Goal: Task Accomplishment & Management: Complete application form

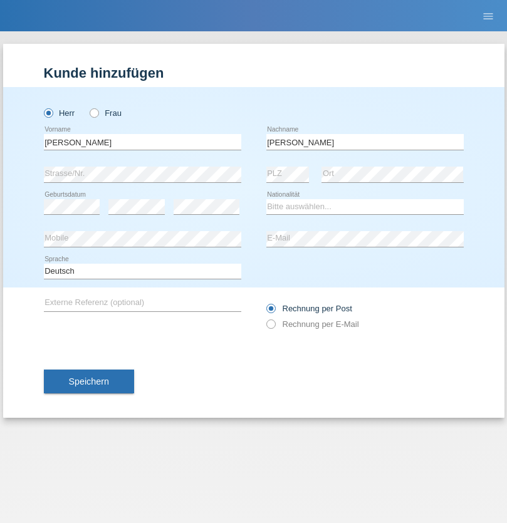
type input "[PERSON_NAME]"
select select "SY"
select select "C"
select select "21"
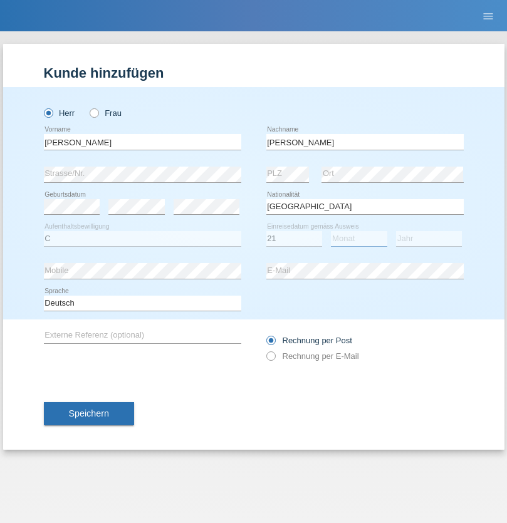
select select "12"
select select "2013"
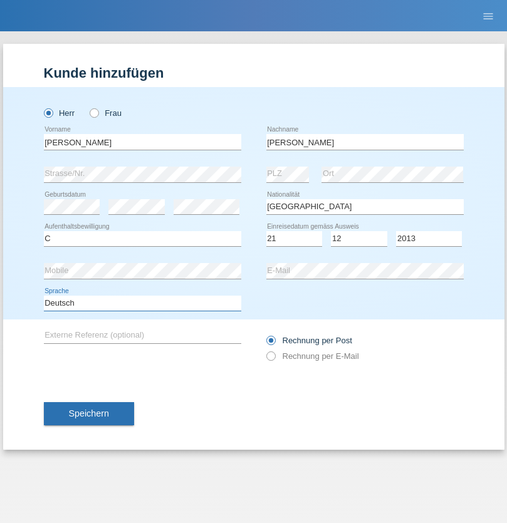
select select "en"
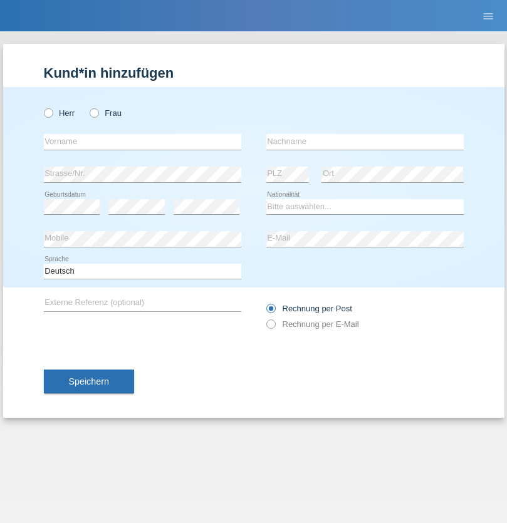
radio input "true"
click at [142, 142] on input "text" at bounding box center [142, 142] width 197 height 16
type input "David"
click at [365, 142] on input "text" at bounding box center [364, 142] width 197 height 16
type input "Senn"
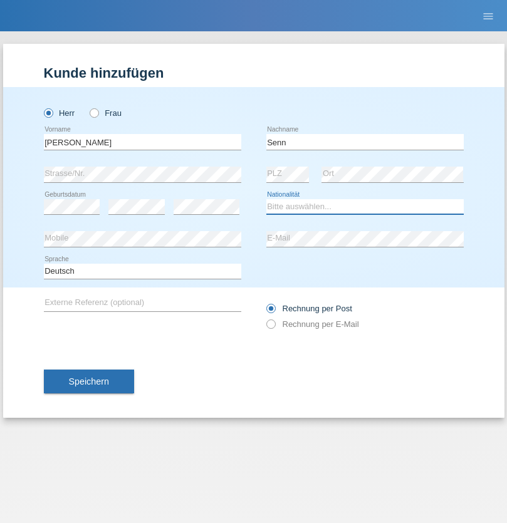
select select "CH"
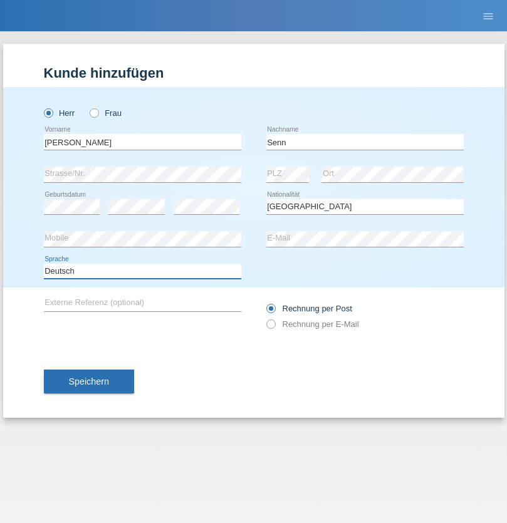
select select "en"
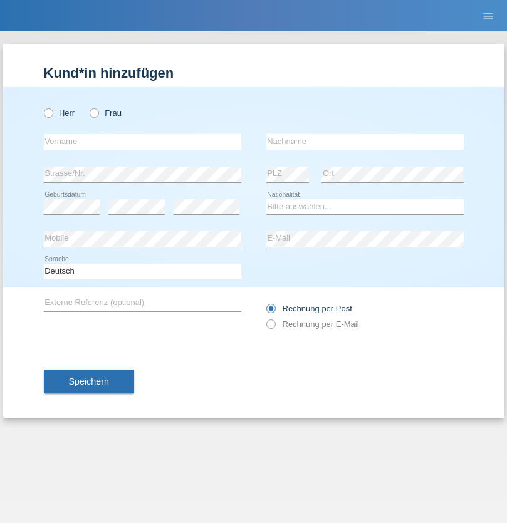
radio input "true"
click at [142, 142] on input "text" at bounding box center [142, 142] width 197 height 16
type input "Meinrad"
click at [365, 142] on input "text" at bounding box center [364, 142] width 197 height 16
type input "Mueller"
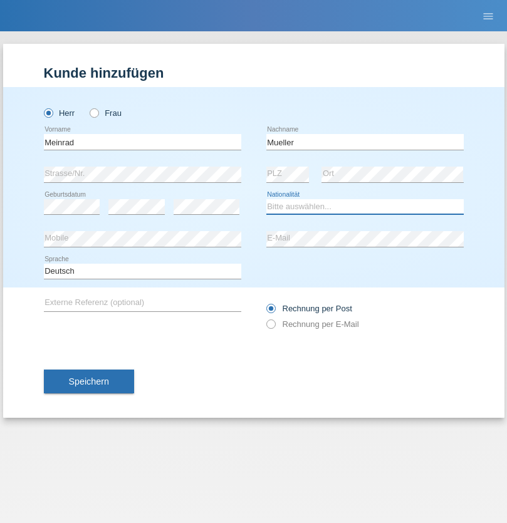
select select "CH"
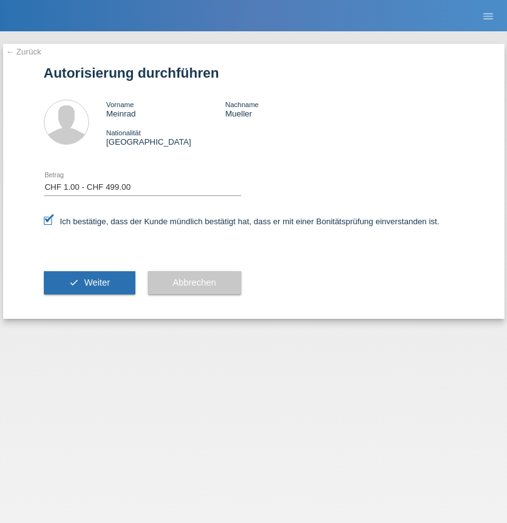
select select "1"
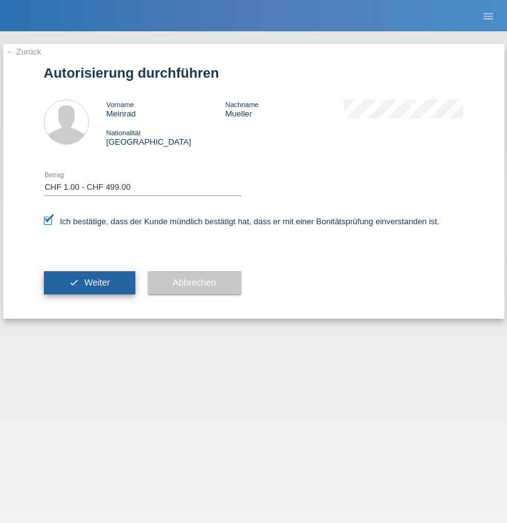
click at [89, 283] on span "Weiter" at bounding box center [97, 283] width 26 height 10
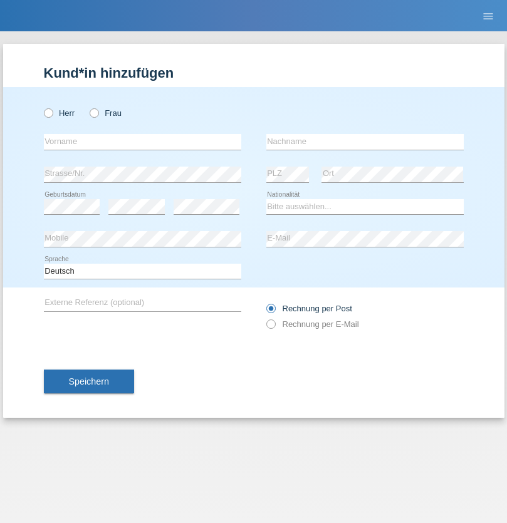
radio input "true"
click at [142, 142] on input "text" at bounding box center [142, 142] width 197 height 16
type input "Antonio"
click at [365, 142] on input "text" at bounding box center [364, 142] width 197 height 16
type input "Guelmes"
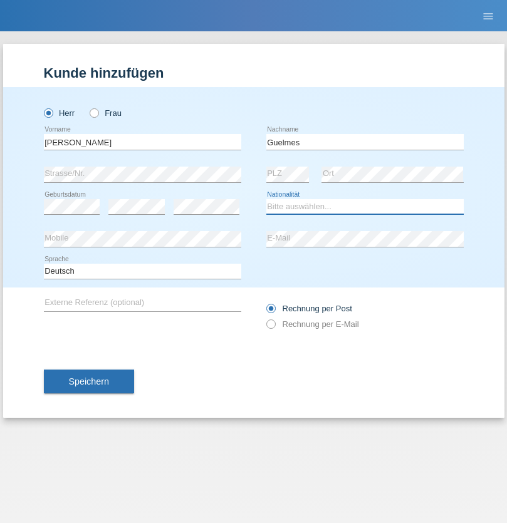
select select "CU"
select select "C"
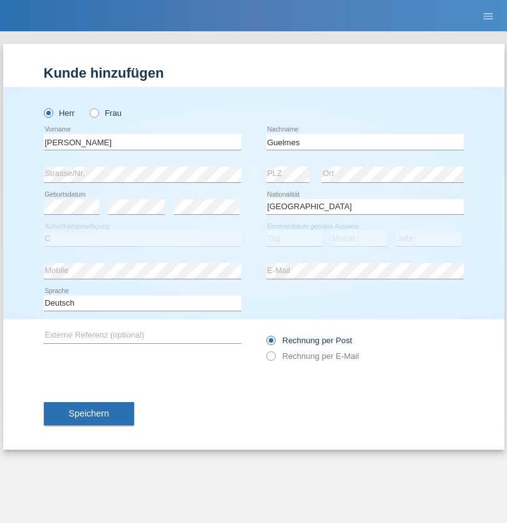
select select "12"
select select "07"
select select "2021"
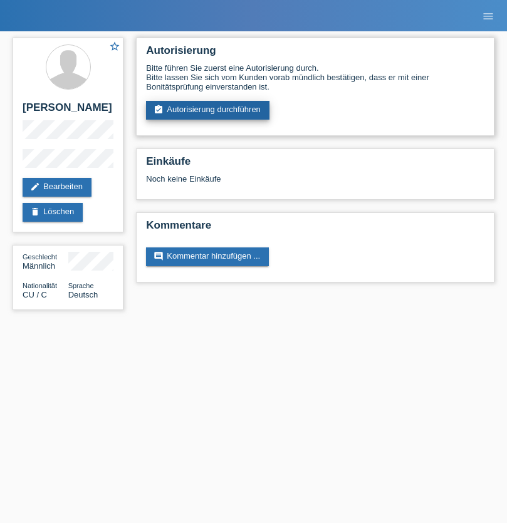
click at [208, 110] on link "assignment_turned_in Autorisierung durchführen" at bounding box center [207, 110] width 123 height 19
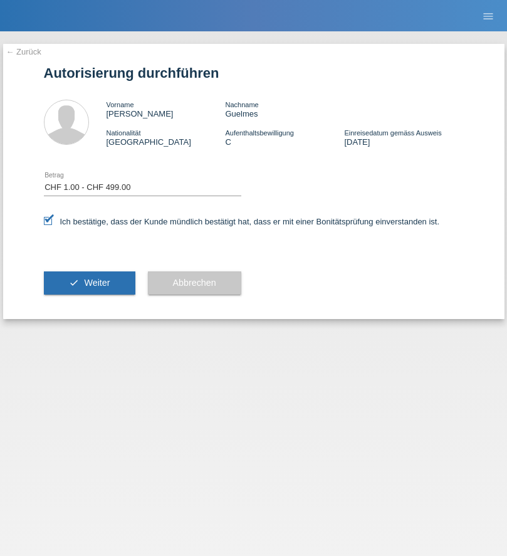
select select "1"
click at [89, 283] on span "Weiter" at bounding box center [97, 283] width 26 height 10
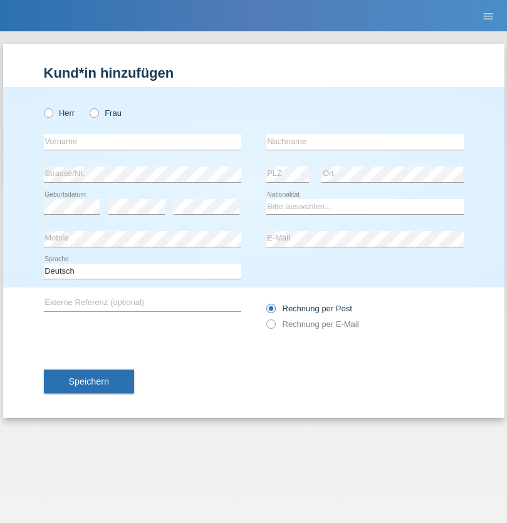
radio input "true"
click at [142, 142] on input "text" at bounding box center [142, 142] width 197 height 16
type input "Elif"
click at [365, 142] on input "text" at bounding box center [364, 142] width 197 height 16
type input "Karaalp"
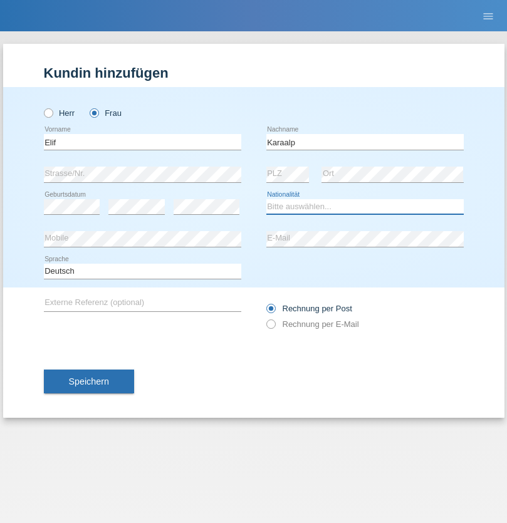
select select "AT"
select select "C"
select select "20"
select select "05"
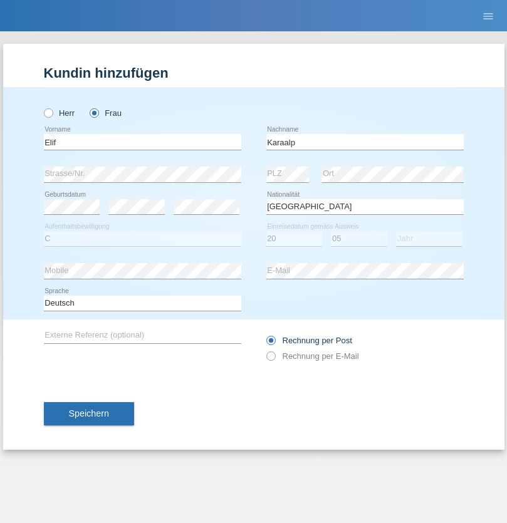
select select "2021"
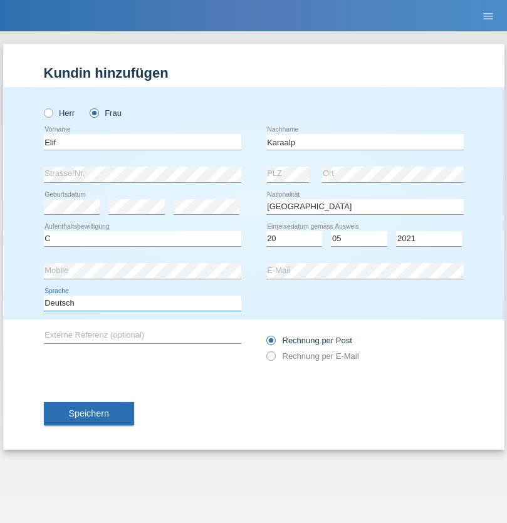
select select "en"
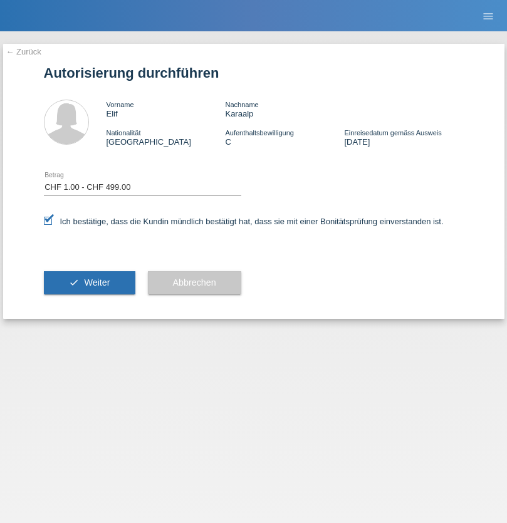
select select "1"
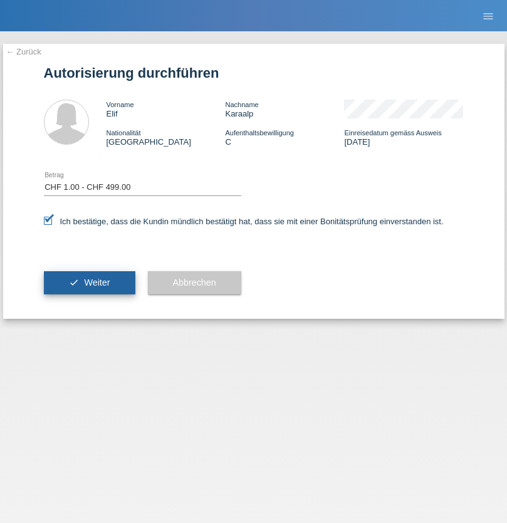
click at [89, 283] on span "Weiter" at bounding box center [97, 283] width 26 height 10
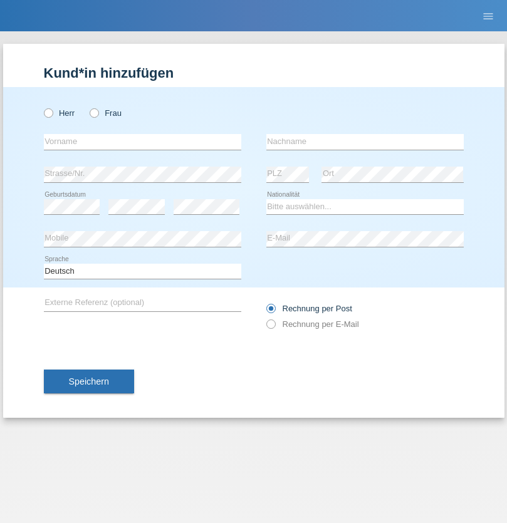
radio input "true"
click at [142, 142] on input "text" at bounding box center [142, 142] width 197 height 16
type input "Enes"
click at [365, 142] on input "text" at bounding box center [364, 142] width 197 height 16
type input "Karaalp"
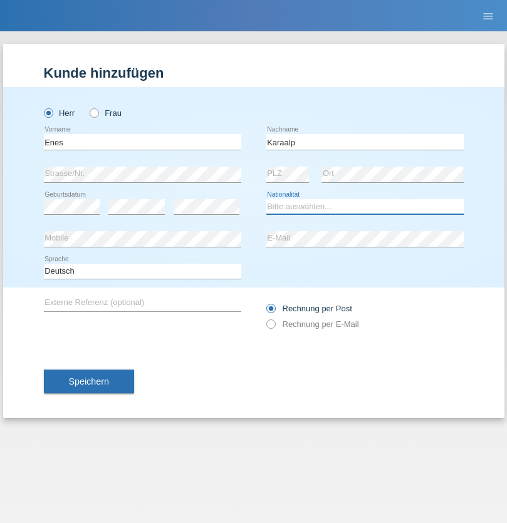
select select "AT"
select select "C"
select select "01"
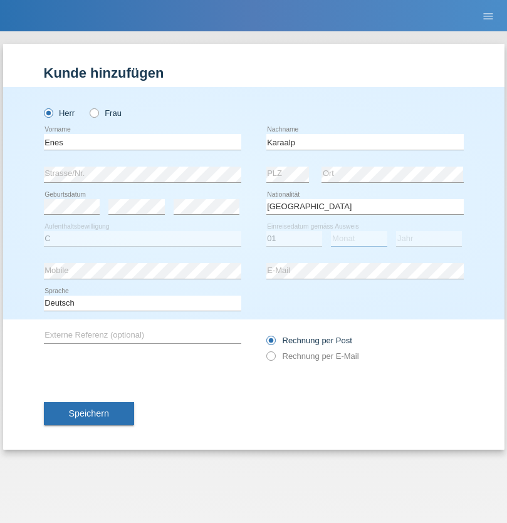
select select "10"
select select "2019"
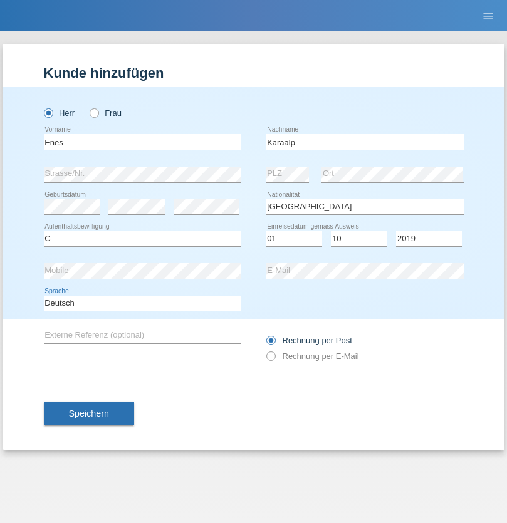
select select "en"
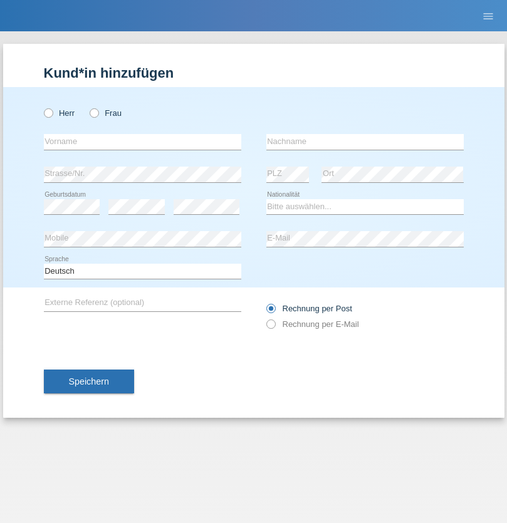
radio input "true"
click at [142, 142] on input "text" at bounding box center [142, 142] width 197 height 16
type input "firat"
click at [365, 142] on input "text" at bounding box center [364, 142] width 197 height 16
type input "kara"
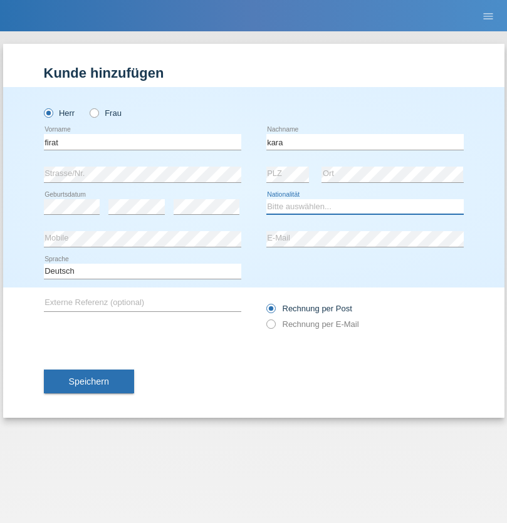
select select "CH"
radio input "true"
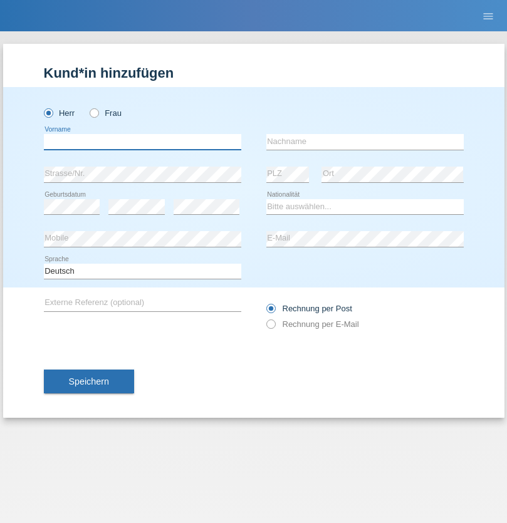
click at [142, 142] on input "text" at bounding box center [142, 142] width 197 height 16
type input "[PERSON_NAME]"
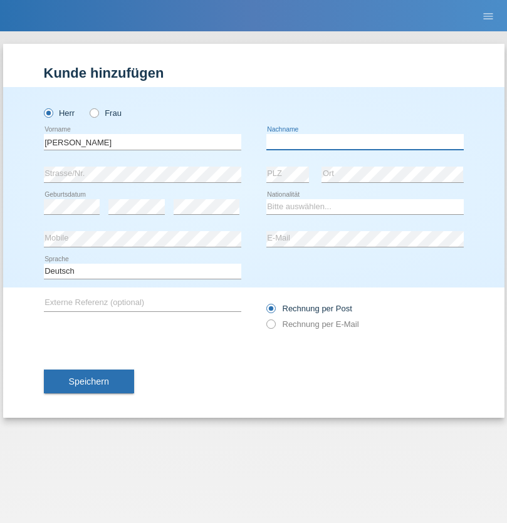
click at [365, 142] on input "text" at bounding box center [364, 142] width 197 height 16
type input "Priestley"
select select "CH"
radio input "true"
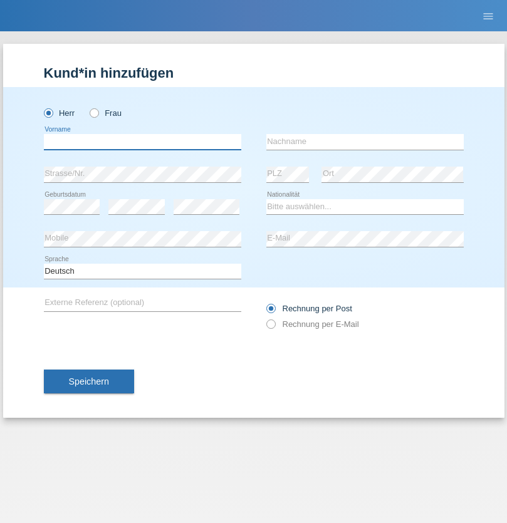
click at [142, 142] on input "text" at bounding box center [142, 142] width 197 height 16
type input "Francesco"
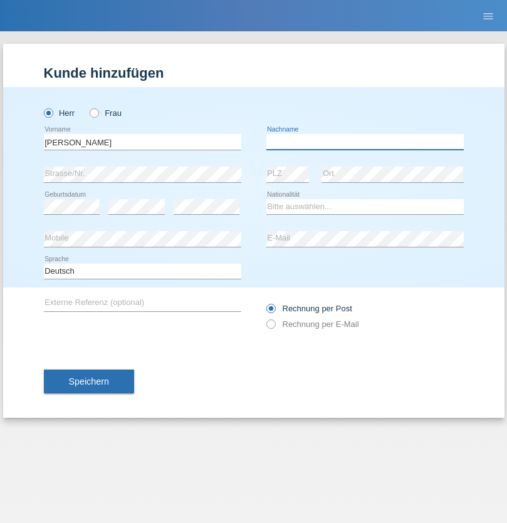
click at [365, 142] on input "text" at bounding box center [364, 142] width 197 height 16
type input "Fortugno"
select select "IT"
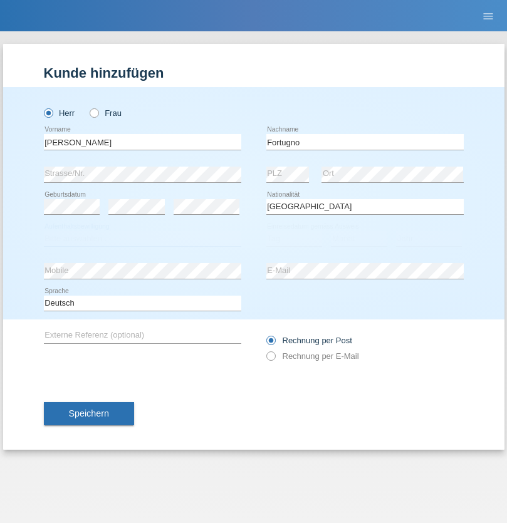
select select "C"
select select "09"
select select "08"
select select "2006"
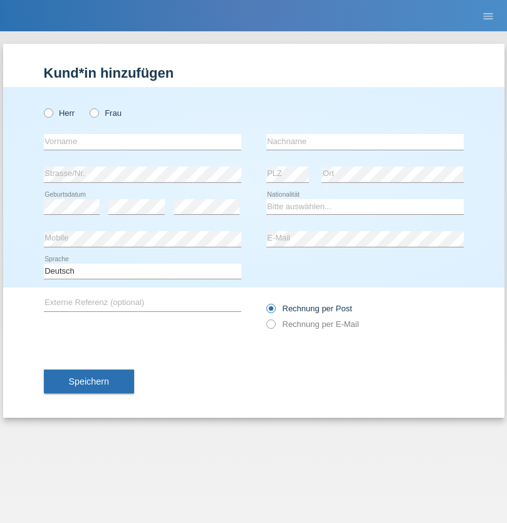
radio input "true"
click at [142, 142] on input "text" at bounding box center [142, 142] width 197 height 16
type input "Farkash"
click at [365, 142] on input "text" at bounding box center [364, 142] width 197 height 16
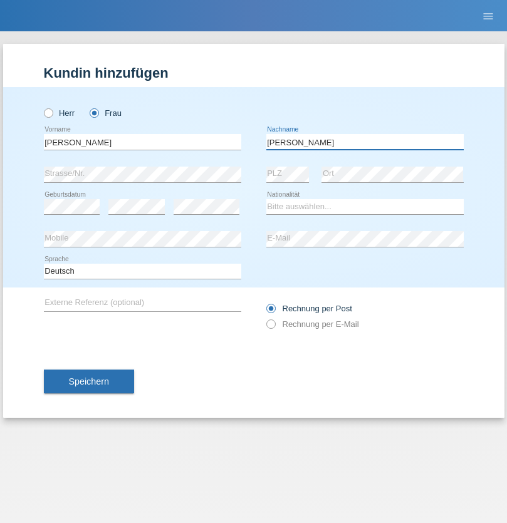
type input "Yolana"
select select "UA"
select select "C"
select select "23"
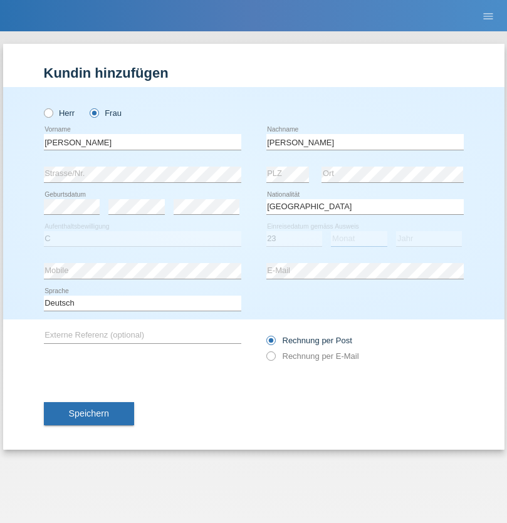
select select "10"
select select "2021"
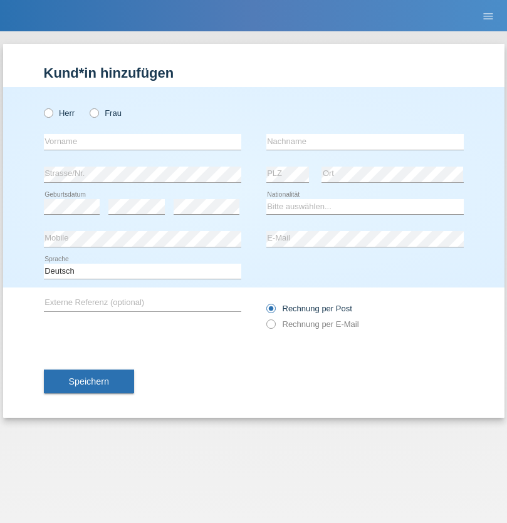
radio input "true"
click at [142, 142] on input "text" at bounding box center [142, 142] width 197 height 16
type input "Nuria"
click at [365, 142] on input "text" at bounding box center [364, 142] width 197 height 16
type input "D'Antino"
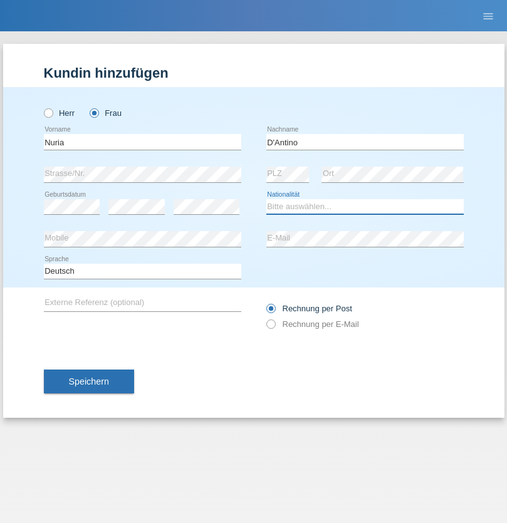
select select "CH"
